Goal: Browse casually: Explore the website without a specific task or goal

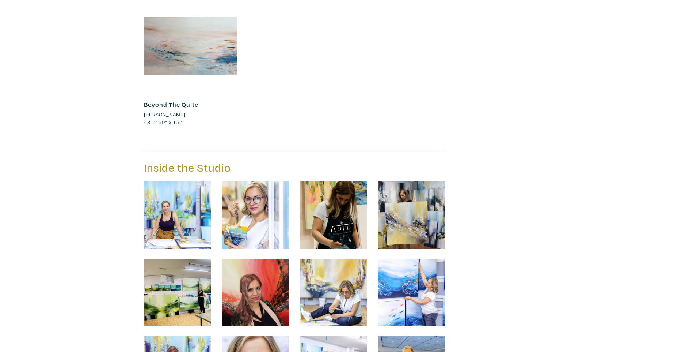
scroll to position [10913, 0]
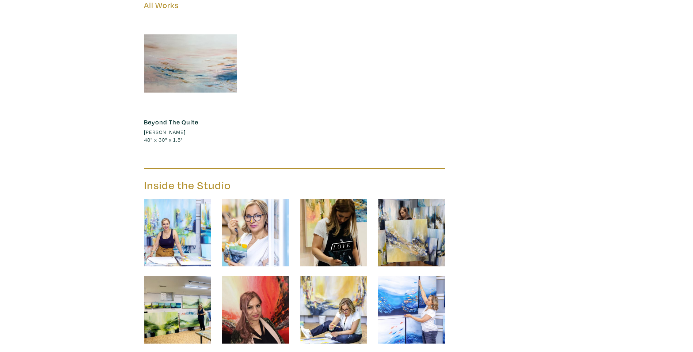
click at [240, 202] on img at bounding box center [255, 232] width 67 height 67
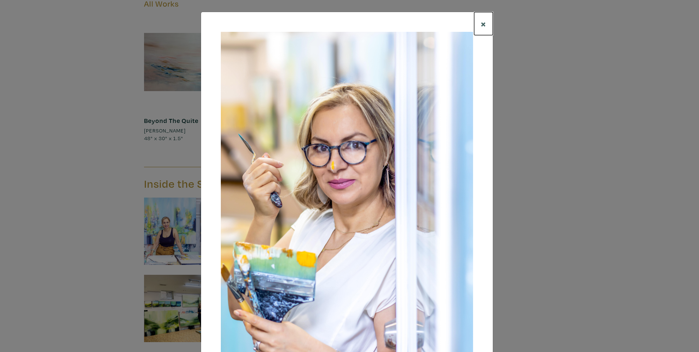
click at [481, 22] on span "×" at bounding box center [483, 23] width 5 height 13
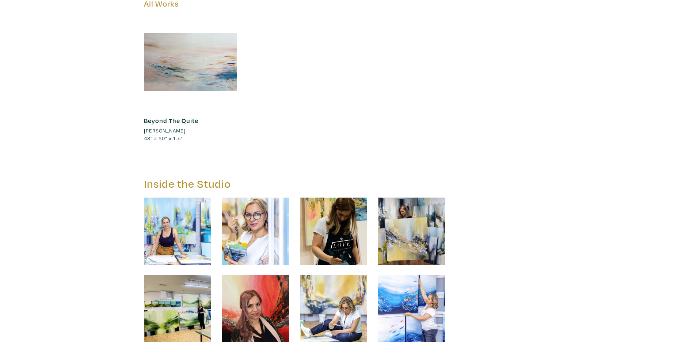
click at [249, 279] on img at bounding box center [255, 307] width 67 height 67
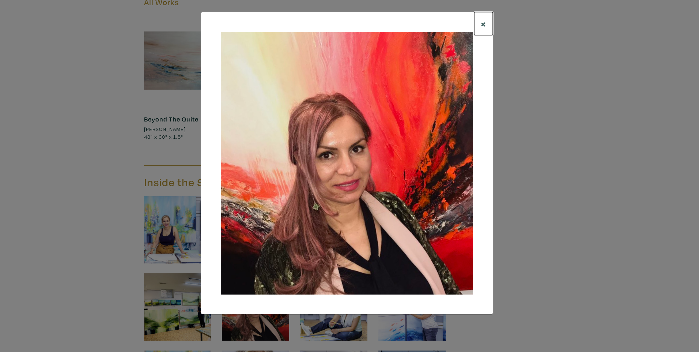
click at [484, 21] on span "×" at bounding box center [483, 23] width 5 height 13
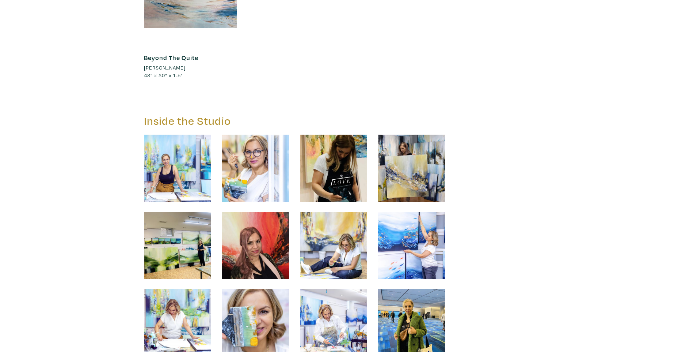
scroll to position [10989, 0]
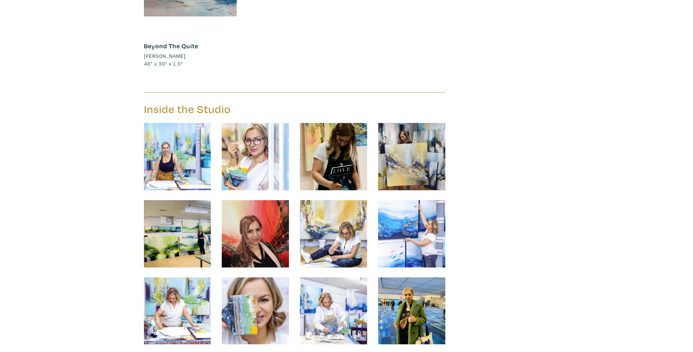
click at [404, 283] on img at bounding box center [411, 310] width 67 height 67
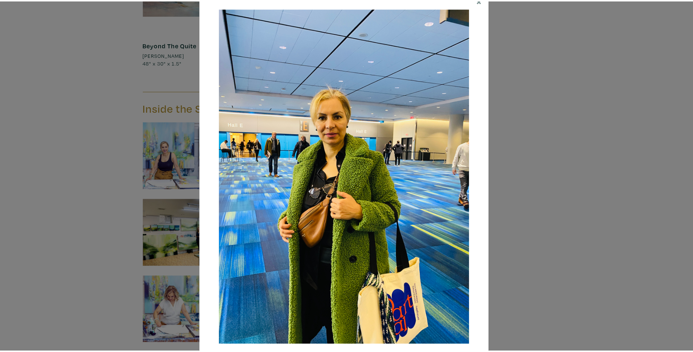
scroll to position [11, 0]
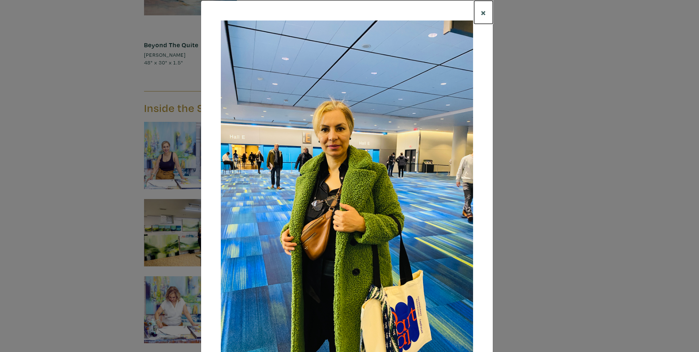
click at [481, 15] on span "×" at bounding box center [483, 12] width 5 height 13
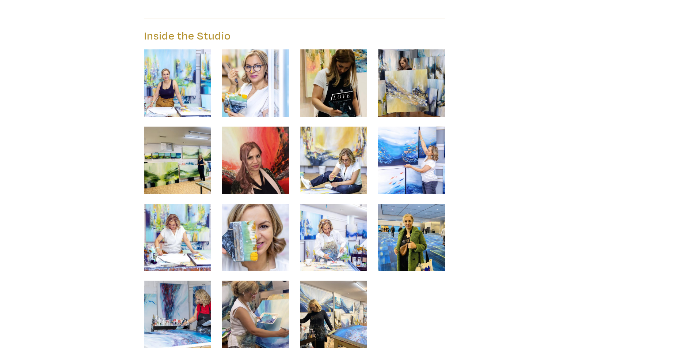
scroll to position [11063, 0]
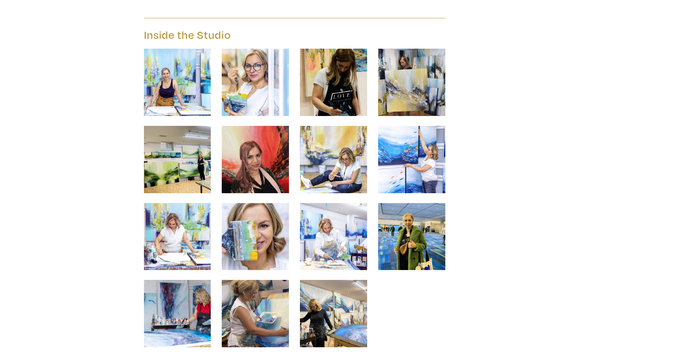
click at [329, 280] on img at bounding box center [333, 313] width 67 height 67
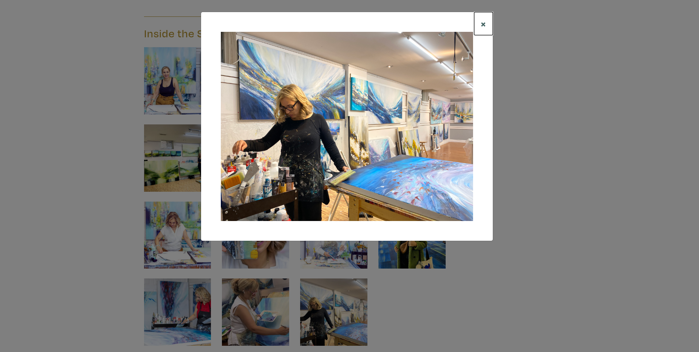
click at [484, 23] on span "×" at bounding box center [483, 23] width 5 height 13
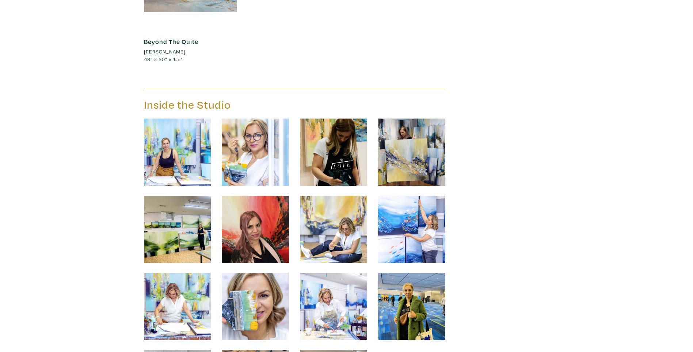
scroll to position [10991, 0]
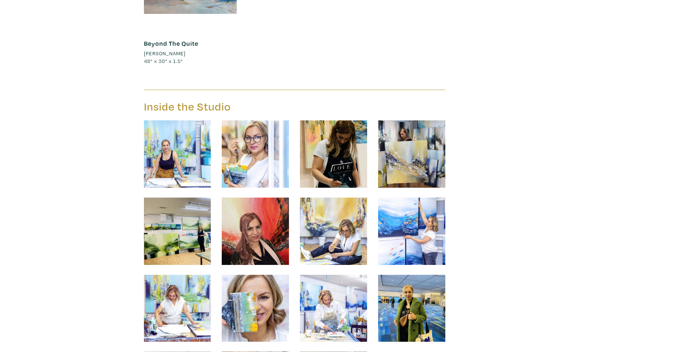
click at [259, 120] on img at bounding box center [255, 153] width 67 height 67
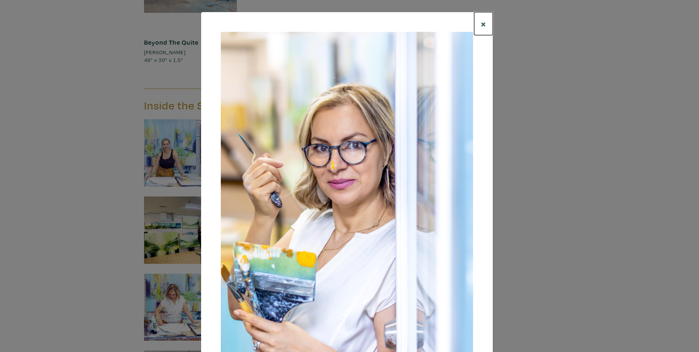
click at [481, 25] on span "×" at bounding box center [483, 23] width 5 height 13
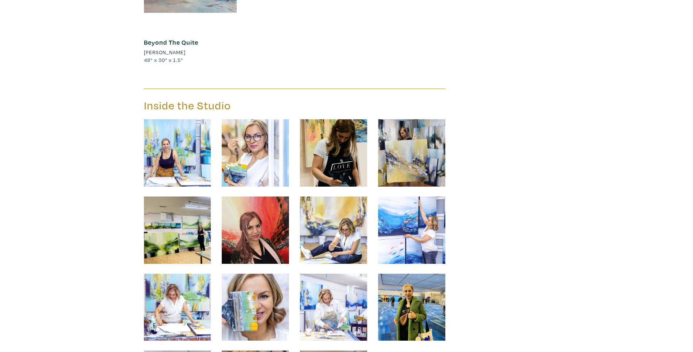
click at [190, 119] on img at bounding box center [177, 152] width 67 height 67
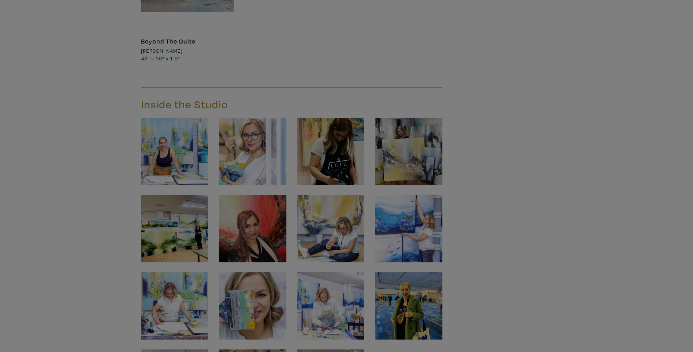
scroll to position [10994, 0]
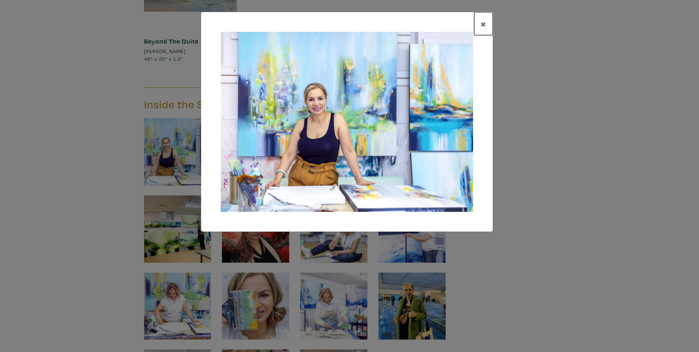
click at [486, 23] on button "×" at bounding box center [483, 23] width 19 height 23
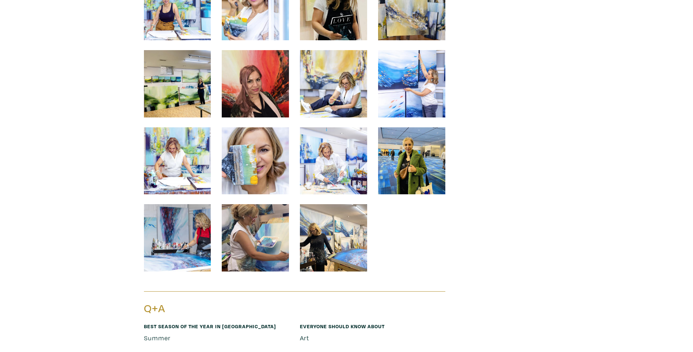
scroll to position [11059, 0]
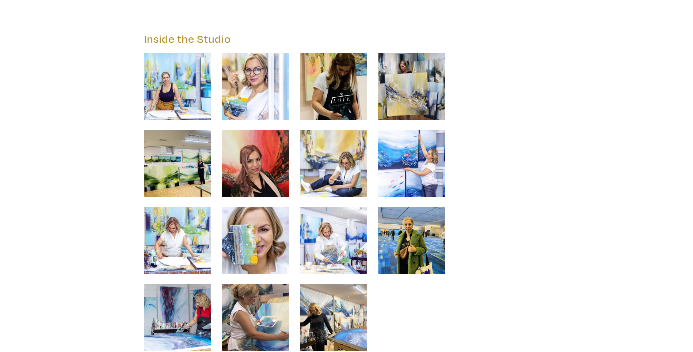
click at [433, 143] on img at bounding box center [411, 163] width 67 height 67
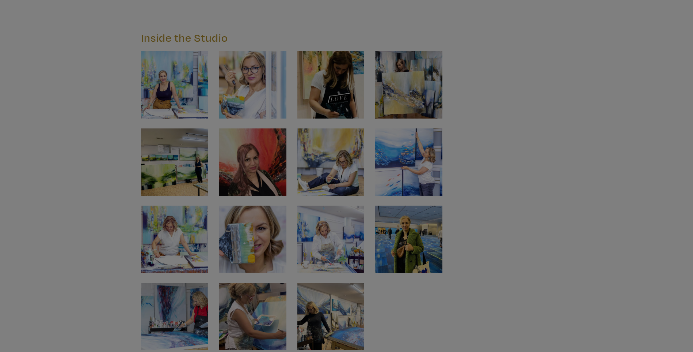
scroll to position [11060, 0]
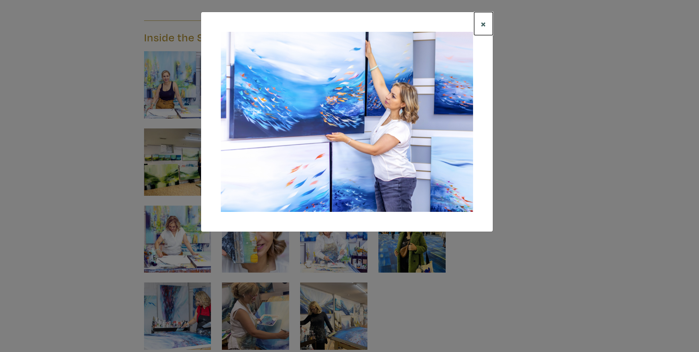
click at [481, 23] on span "×" at bounding box center [483, 23] width 5 height 13
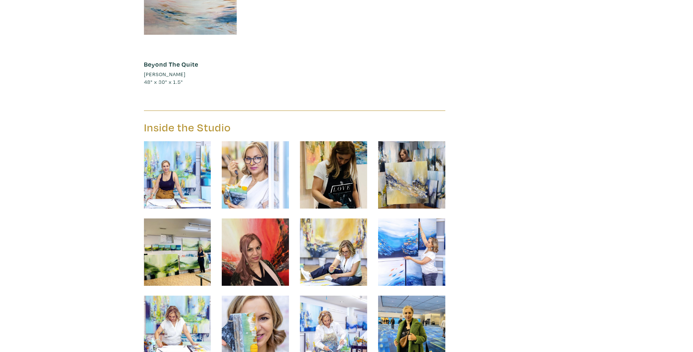
scroll to position [10951, 0]
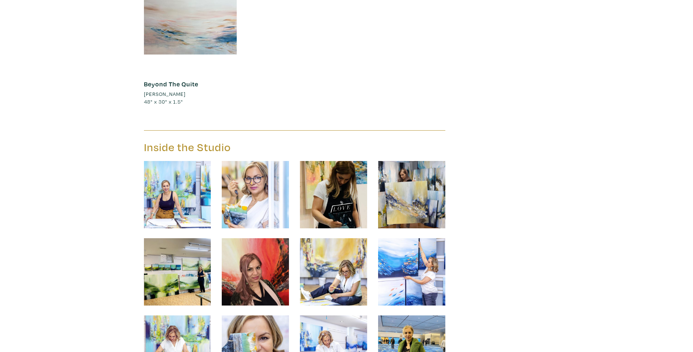
click at [260, 238] on img at bounding box center [255, 271] width 67 height 67
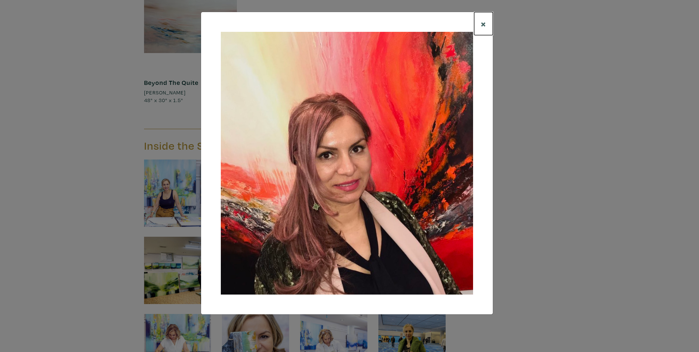
click at [482, 24] on span "×" at bounding box center [483, 23] width 5 height 13
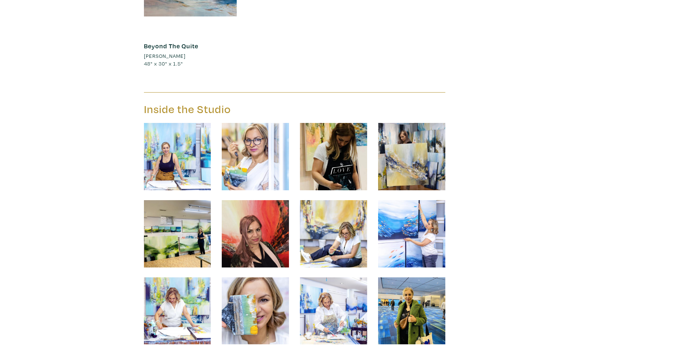
click at [424, 284] on img at bounding box center [411, 310] width 67 height 67
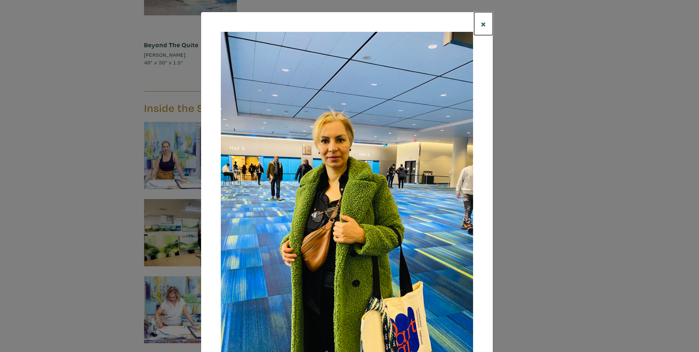
click at [486, 22] on button "×" at bounding box center [483, 23] width 19 height 23
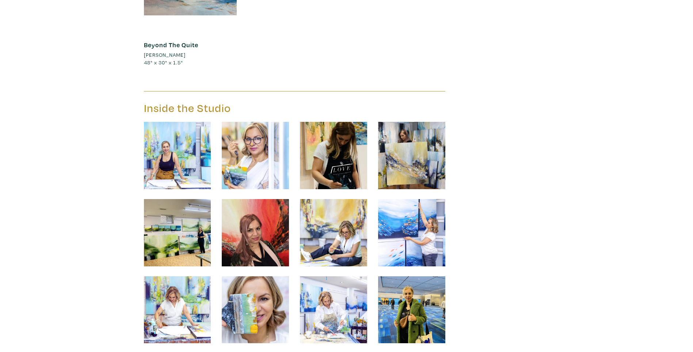
click at [251, 199] on img at bounding box center [255, 232] width 67 height 67
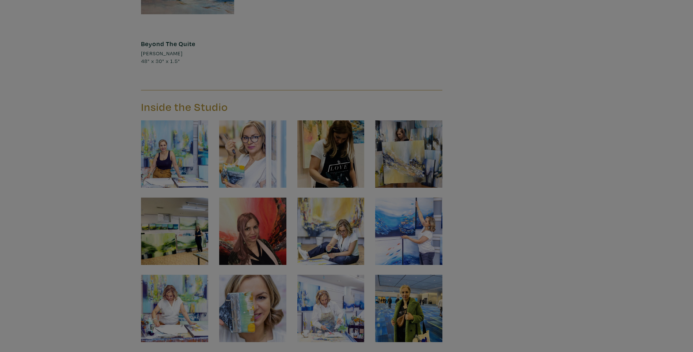
scroll to position [10991, 0]
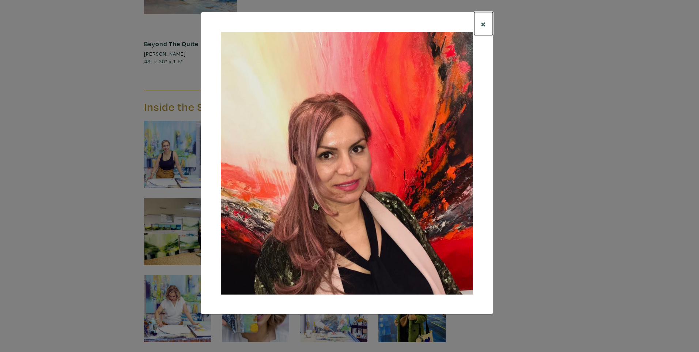
click at [481, 25] on span "×" at bounding box center [483, 23] width 5 height 13
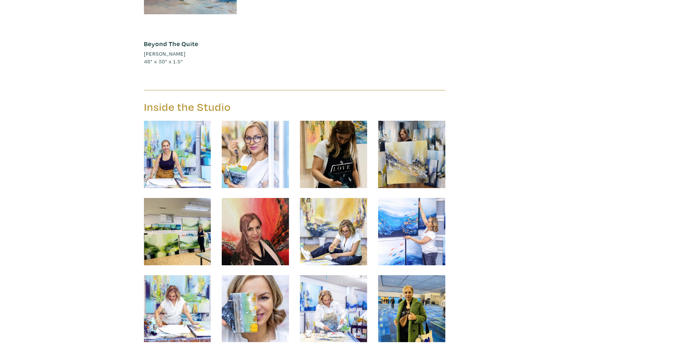
scroll to position [11028, 0]
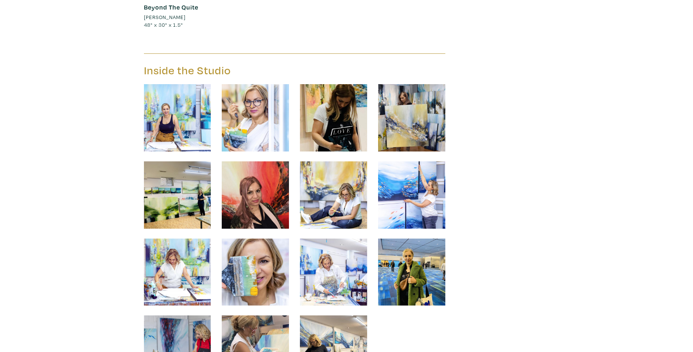
click at [332, 315] on img at bounding box center [333, 348] width 67 height 67
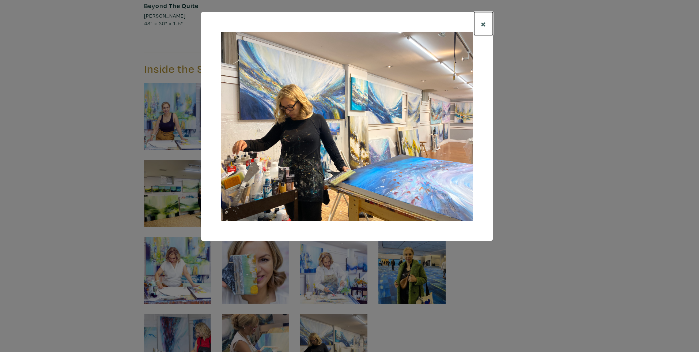
click at [481, 24] on span "×" at bounding box center [483, 23] width 5 height 13
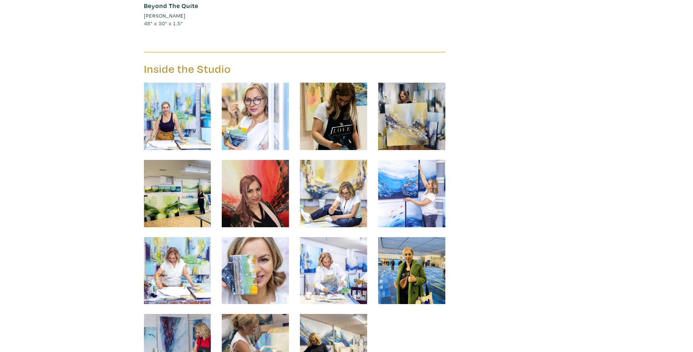
click at [415, 237] on img at bounding box center [411, 270] width 67 height 67
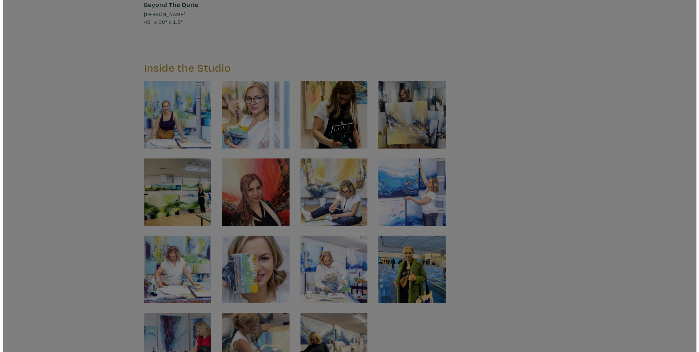
scroll to position [11031, 0]
